Goal: Task Accomplishment & Management: Manage account settings

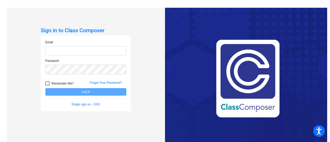
type input "[EMAIL_ADDRESS][PERSON_NAME][DOMAIN_NAME]"
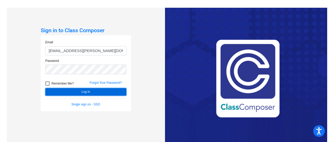
click at [78, 90] on button "Log In" at bounding box center [85, 91] width 81 height 7
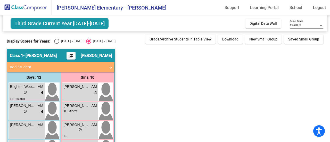
click at [58, 39] on div "Select an option" at bounding box center [56, 41] width 5 height 5
click at [57, 44] on input "[DATE] - [DATE]" at bounding box center [56, 44] width 0 height 0
radio input "true"
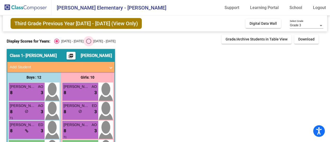
click at [97, 41] on div "[DATE] - [DATE]" at bounding box center [103, 41] width 24 height 5
click at [89, 44] on input "[DATE] - [DATE]" at bounding box center [88, 44] width 0 height 0
radio input "true"
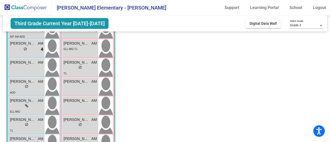
scroll to position [39, 0]
